Goal: Check status

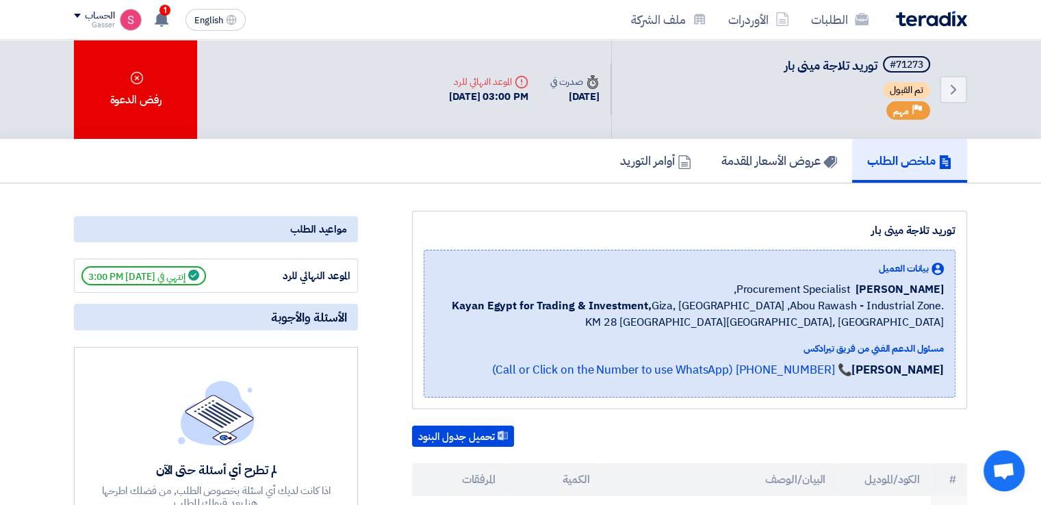
click at [895, 149] on link "ملخص الطلب" at bounding box center [909, 161] width 115 height 44
click at [820, 67] on span "توريد تلاجة مينى بار" at bounding box center [831, 65] width 93 height 18
click at [833, 15] on link "الطلبات" at bounding box center [839, 19] width 79 height 32
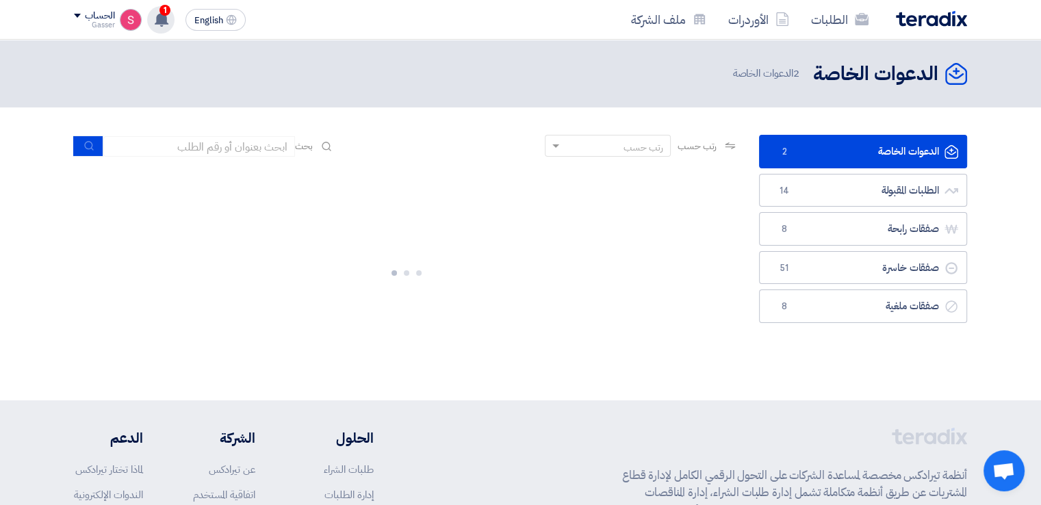
click at [162, 11] on span "1" at bounding box center [165, 10] width 11 height 11
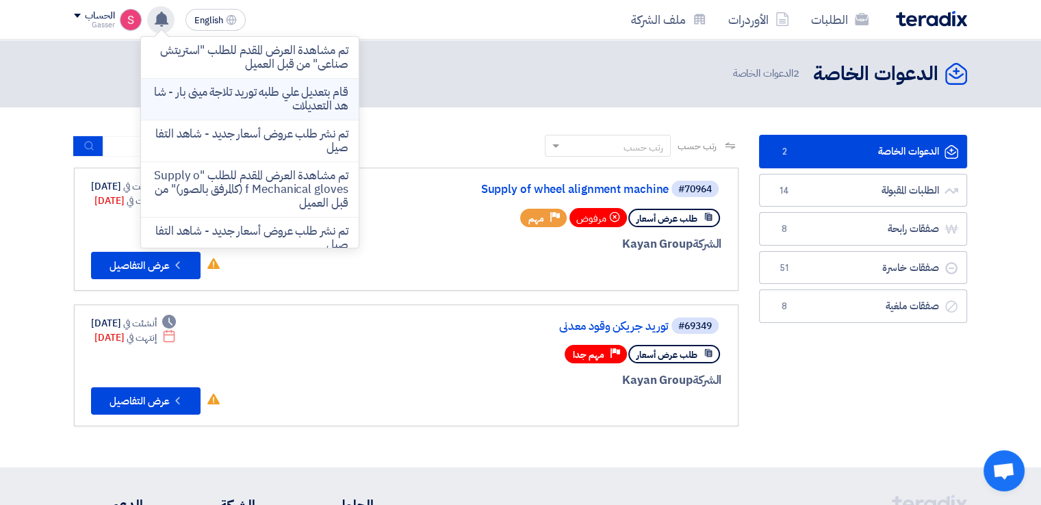
click at [294, 99] on p "قام بتعديل علي طلبه توريد تلاجة مينى بار - شاهد التعديلات" at bounding box center [250, 99] width 196 height 27
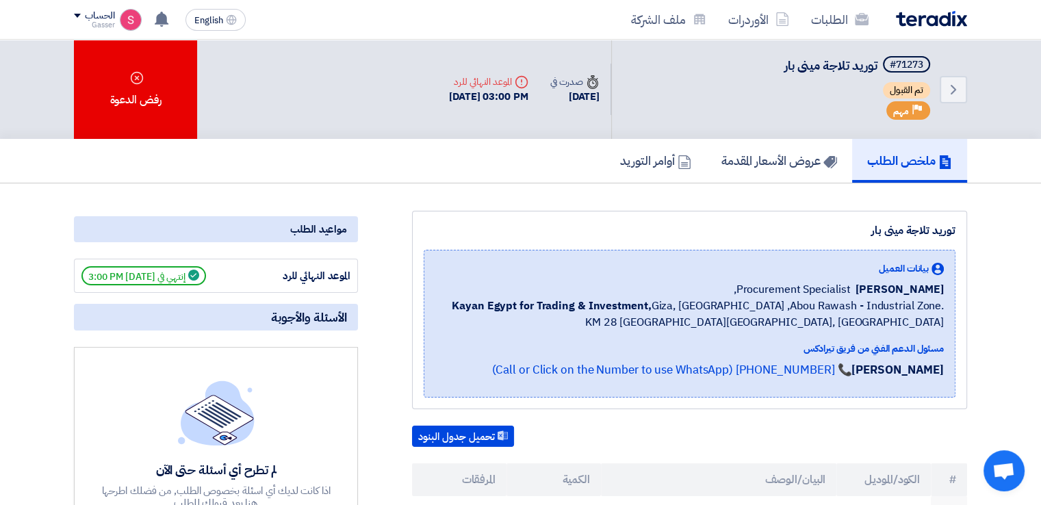
scroll to position [319, 0]
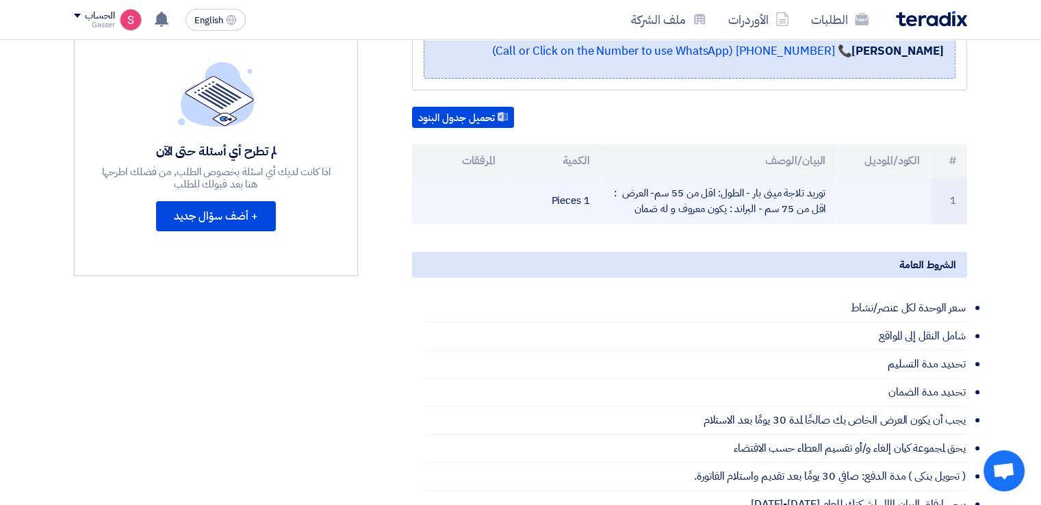
click at [745, 184] on td "توريد تلاجة مينى بار - الطول: اقل من 55 سم- العرض : اقل من 75 سم - البراند : يك…" at bounding box center [719, 200] width 236 height 47
click at [956, 201] on td "1" at bounding box center [949, 200] width 36 height 47
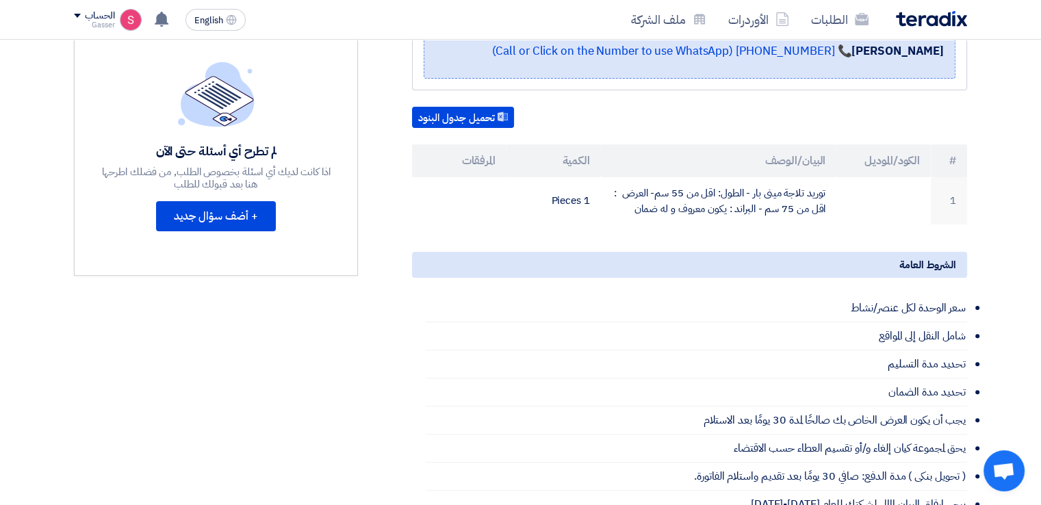
click at [883, 267] on div "الشروط العامة" at bounding box center [689, 265] width 555 height 26
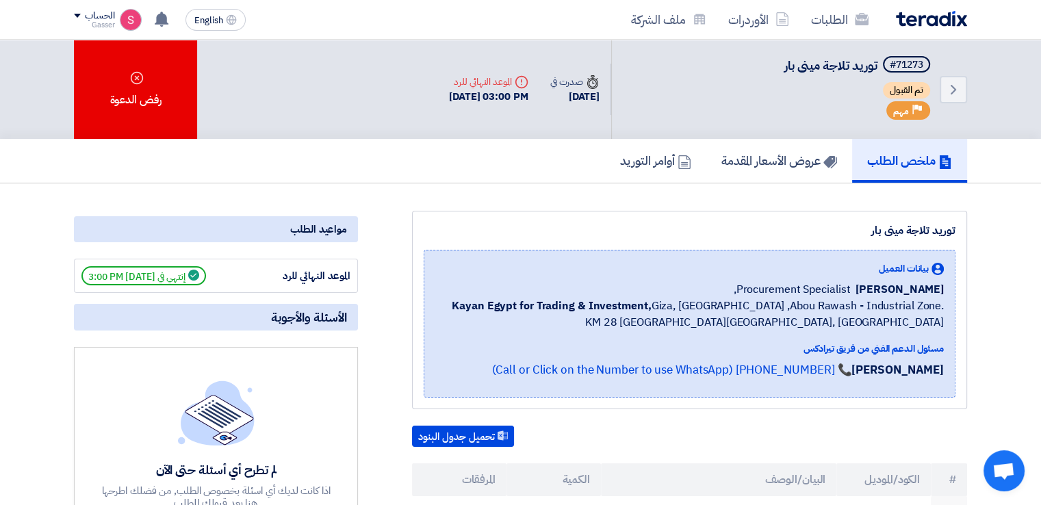
click at [340, 226] on div "مواعيد الطلب" at bounding box center [216, 229] width 284 height 26
click at [964, 97] on link "Back" at bounding box center [953, 89] width 27 height 27
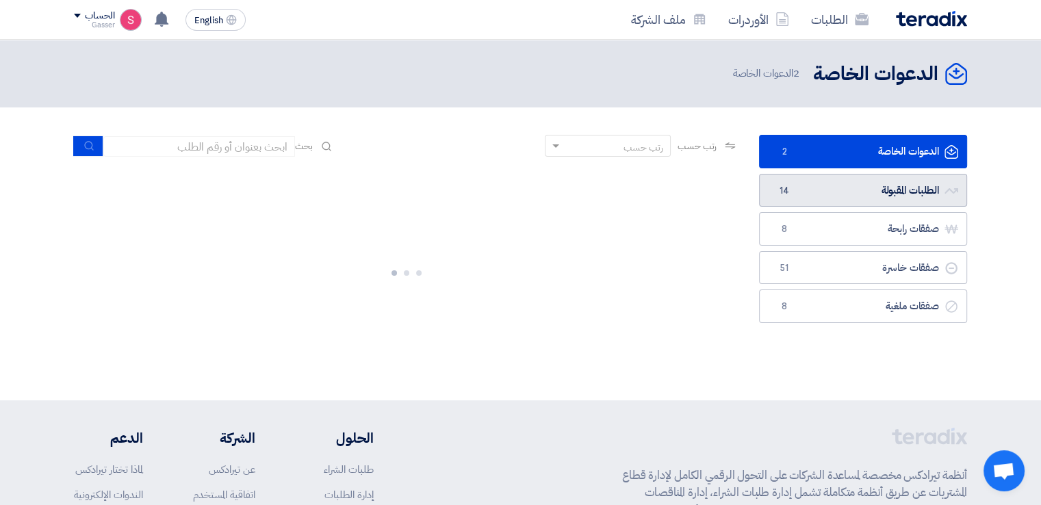
click at [874, 192] on link "الطلبات المقبولة الطلبات المقبولة 14" at bounding box center [863, 191] width 208 height 34
